Goal: Task Accomplishment & Management: Manage account settings

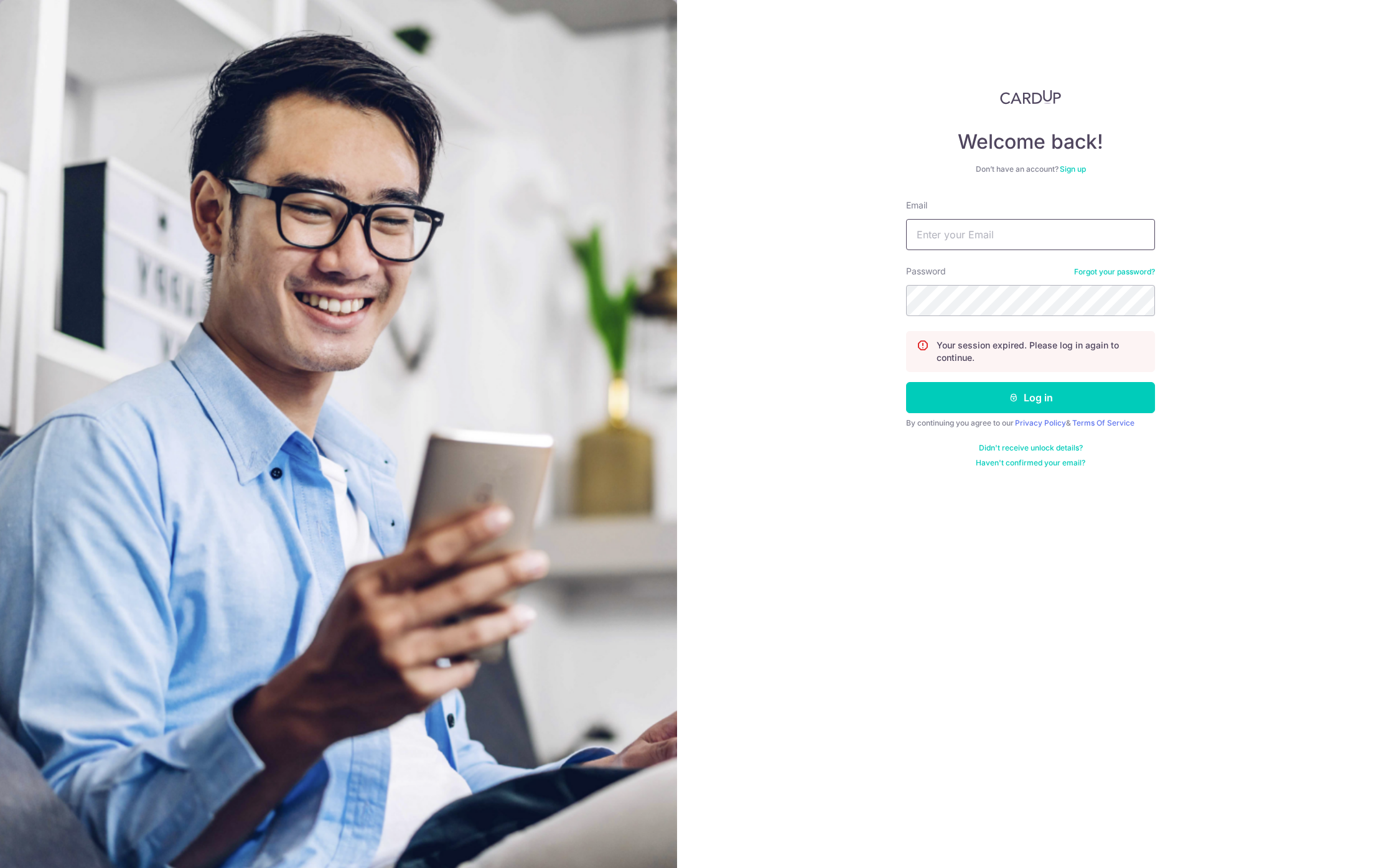
click at [955, 234] on input "Email" at bounding box center [1031, 235] width 249 height 31
click at [0, 867] on com-1password-button at bounding box center [0, 868] width 0 height 0
type input "[EMAIL_ADDRESS][DOMAIN_NAME]"
click at [969, 401] on button "Log in" at bounding box center [1031, 397] width 249 height 31
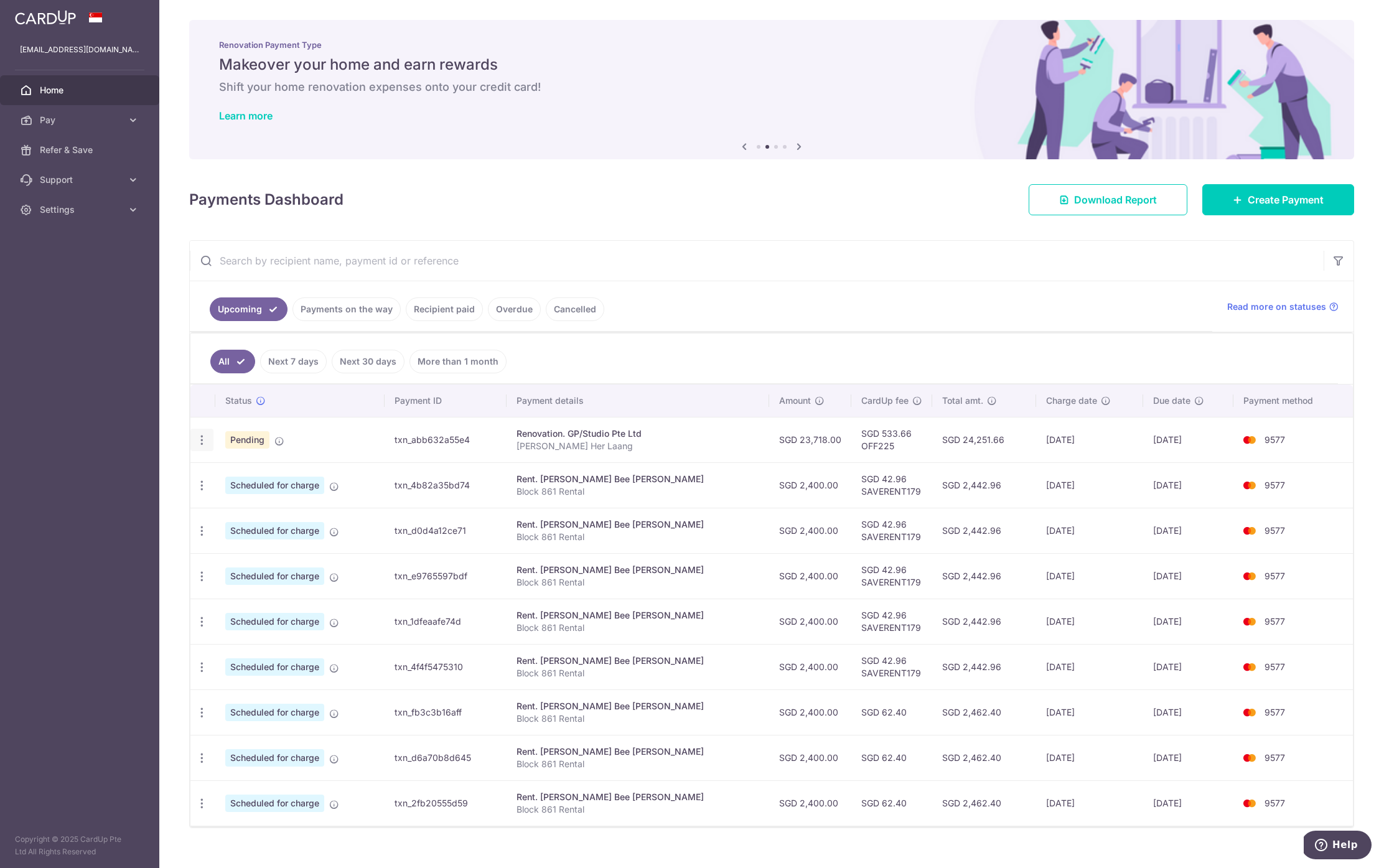
click at [202, 440] on icon "button" at bounding box center [202, 440] width 13 height 13
click at [158, 432] on aside "[EMAIL_ADDRESS][DOMAIN_NAME] Home Pay Payments Recipients Cards Refer & Save Su…" at bounding box center [80, 434] width 159 height 868
